Goal: Task Accomplishment & Management: Manage account settings

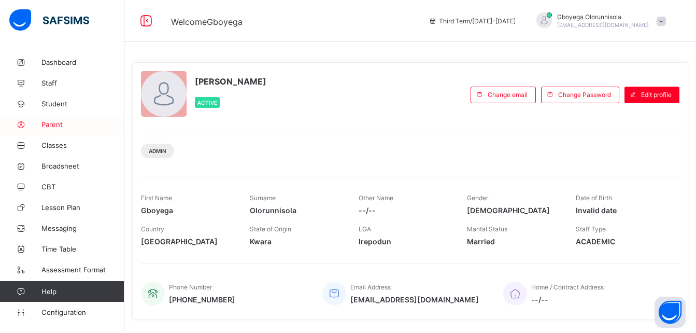
click at [61, 130] on link "Parent" at bounding box center [62, 124] width 124 height 21
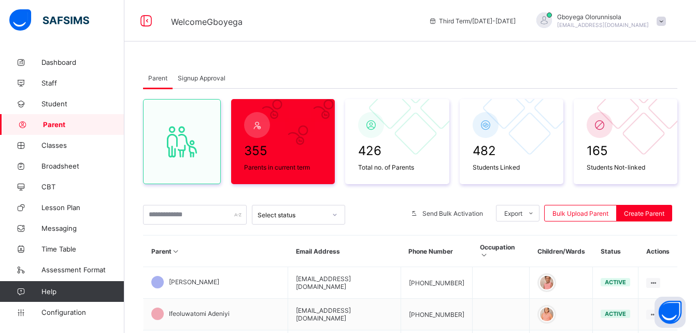
click at [207, 82] on div "Signup Approval" at bounding box center [202, 77] width 58 height 21
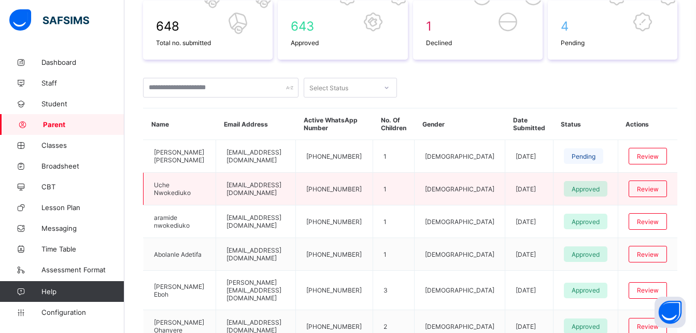
scroll to position [176, 0]
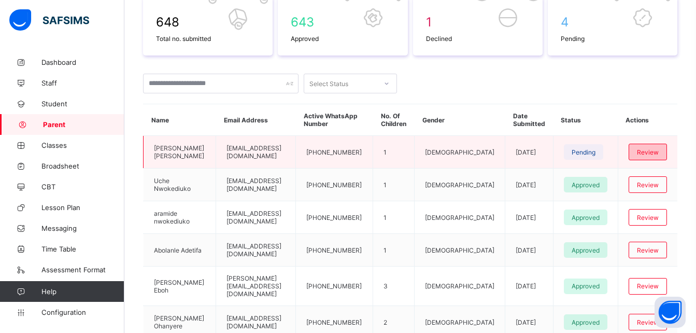
click at [646, 150] on span "Review" at bounding box center [648, 152] width 22 height 8
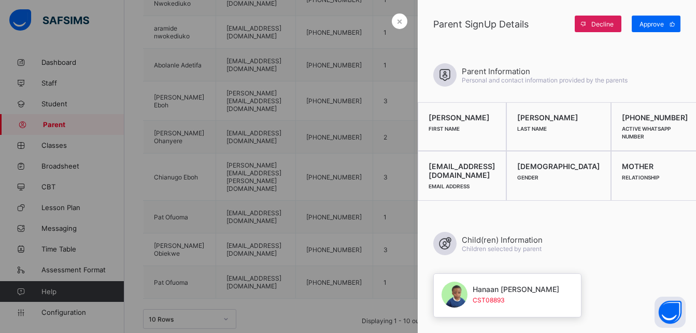
scroll to position [361, 0]
click at [659, 26] on span "Approve" at bounding box center [651, 24] width 24 height 8
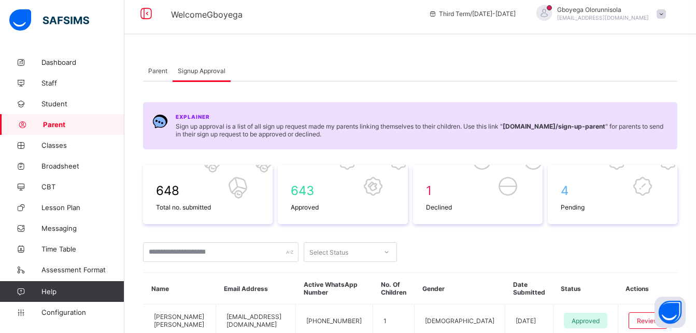
scroll to position [0, 0]
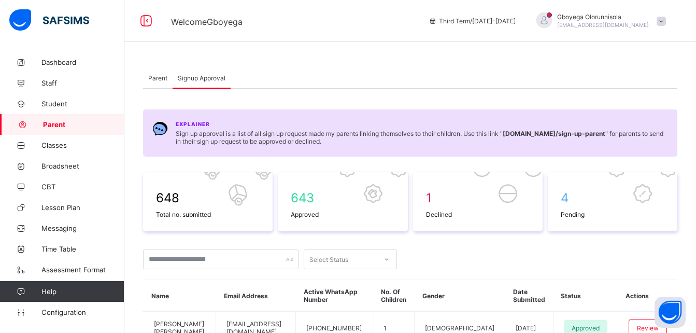
click at [164, 74] on span "Parent" at bounding box center [157, 78] width 19 height 8
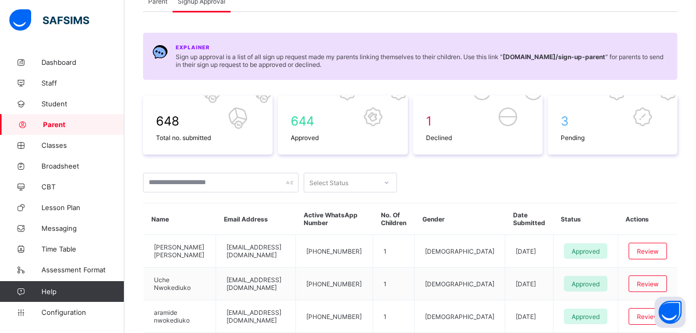
scroll to position [76, 0]
click at [579, 134] on span "Pending" at bounding box center [613, 138] width 104 height 8
drag, startPoint x: 579, startPoint y: 134, endPoint x: 571, endPoint y: 120, distance: 16.7
click at [571, 120] on div "3 Pending" at bounding box center [612, 127] width 109 height 33
click at [571, 120] on span "3" at bounding box center [613, 121] width 104 height 15
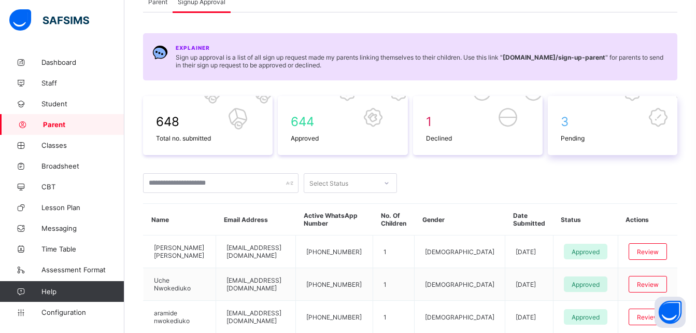
click at [571, 120] on span "3" at bounding box center [613, 121] width 104 height 15
click at [580, 136] on span "Pending" at bounding box center [613, 138] width 104 height 8
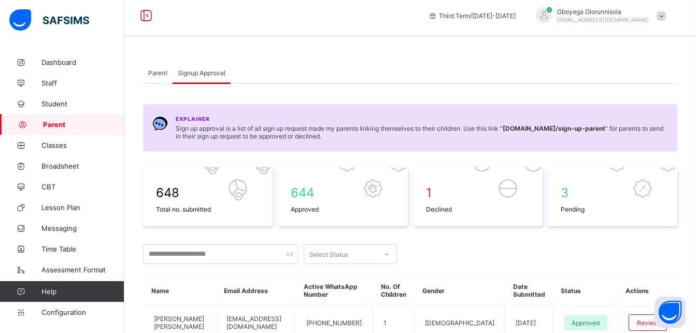
scroll to position [0, 0]
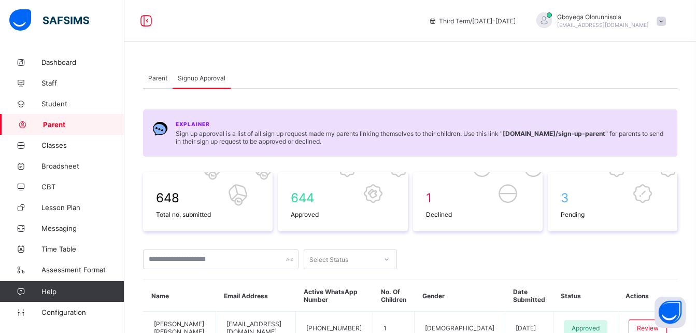
click at [152, 81] on span "Parent" at bounding box center [157, 78] width 19 height 8
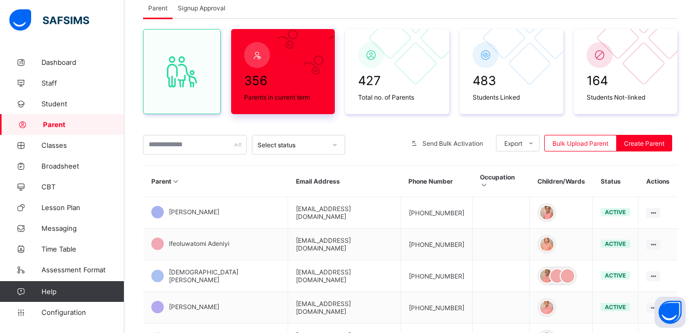
scroll to position [70, 0]
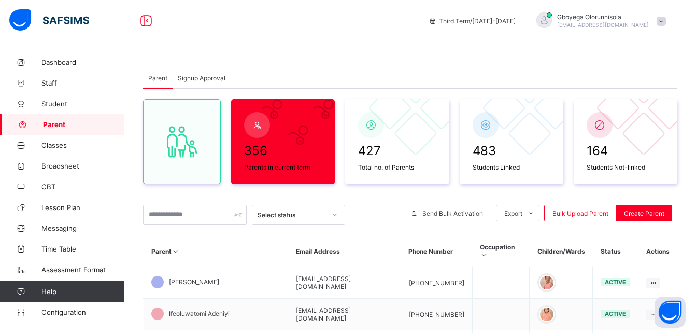
scroll to position [70, 0]
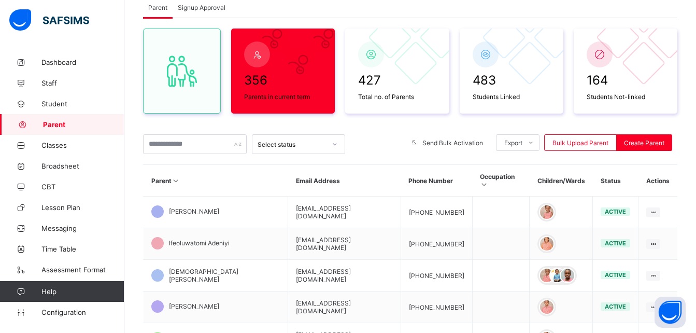
click at [206, 15] on div "Signup Approval" at bounding box center [202, 7] width 58 height 21
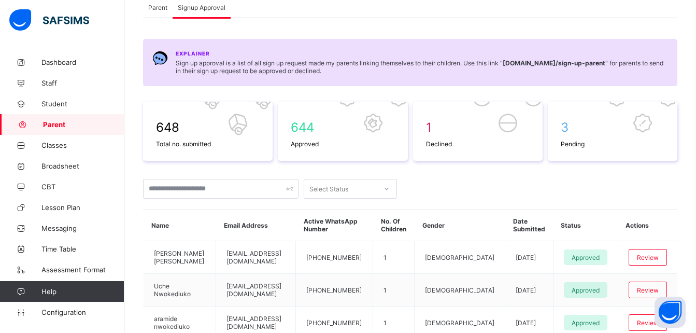
click at [158, 10] on span "Parent" at bounding box center [157, 8] width 19 height 8
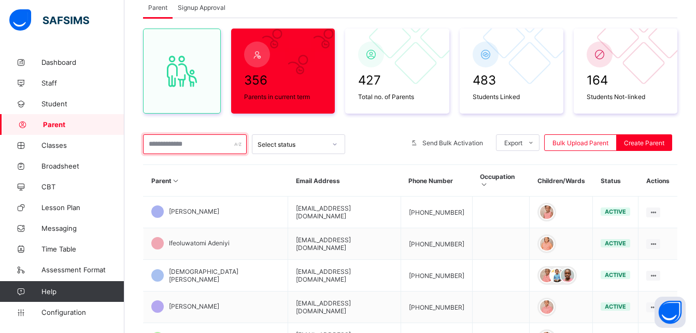
click at [181, 150] on input "text" at bounding box center [195, 144] width 104 height 20
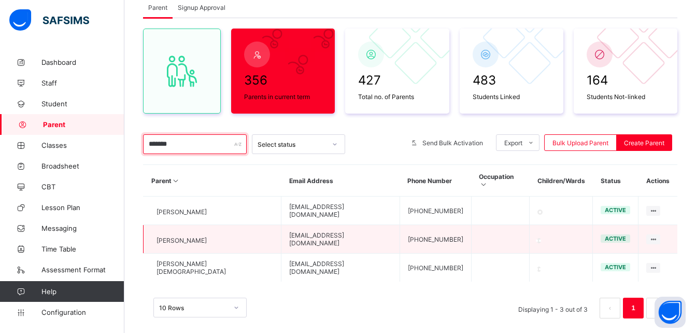
type input "*******"
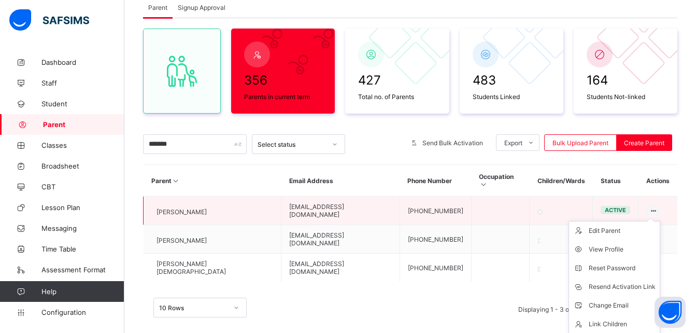
click at [656, 207] on icon at bounding box center [653, 211] width 9 height 8
click at [632, 281] on div "Resend Activation Link" at bounding box center [622, 286] width 67 height 10
